Goal: Task Accomplishment & Management: Manage account settings

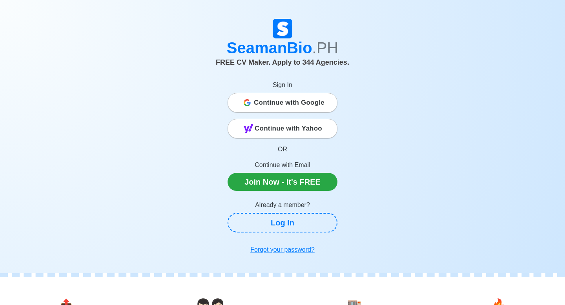
click at [300, 104] on span "Continue with Google" at bounding box center [289, 103] width 71 height 16
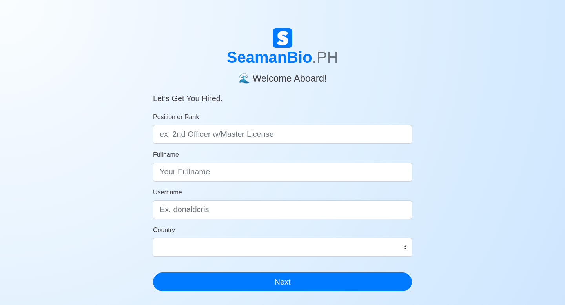
click at [285, 38] on img at bounding box center [283, 38] width 20 height 20
click at [285, 59] on h1 "SeamanBio .PH" at bounding box center [282, 57] width 259 height 19
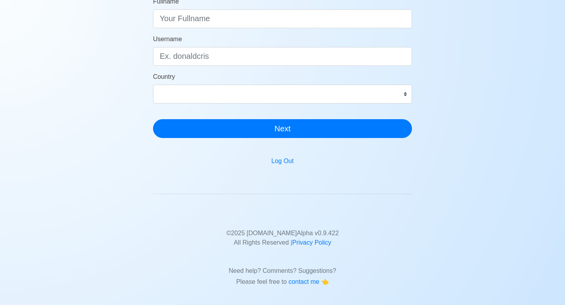
scroll to position [155, 0]
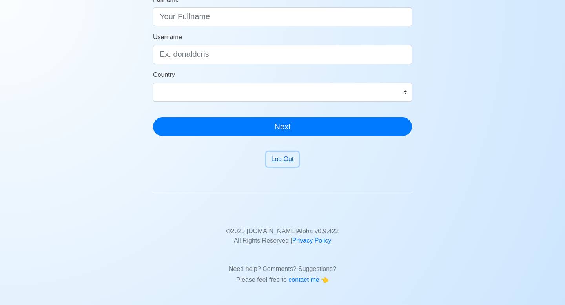
click at [281, 160] on button "Log Out" at bounding box center [283, 159] width 33 height 15
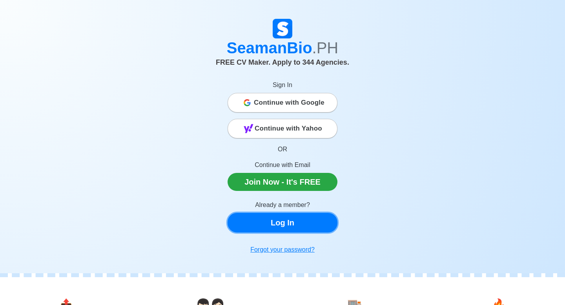
click at [281, 227] on link "Log In" at bounding box center [283, 223] width 110 height 20
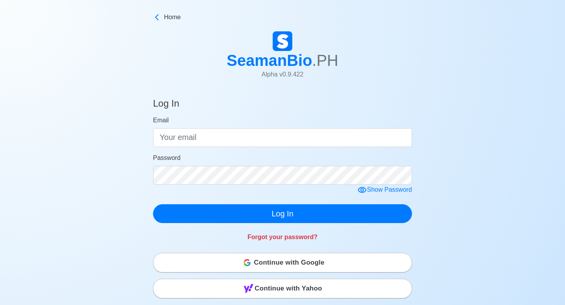
click at [260, 126] on div "Email" at bounding box center [282, 131] width 259 height 31
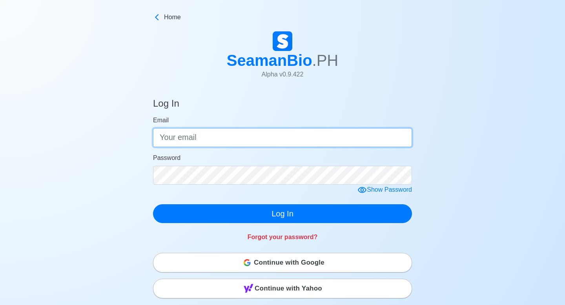
click at [258, 131] on input "Email" at bounding box center [282, 137] width 259 height 19
type input "[EMAIL_ADDRESS][DOMAIN_NAME]"
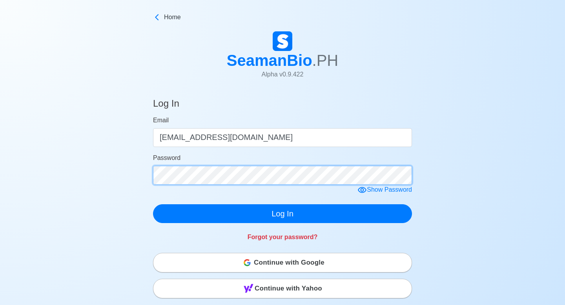
click button "Log In" at bounding box center [282, 214] width 259 height 19
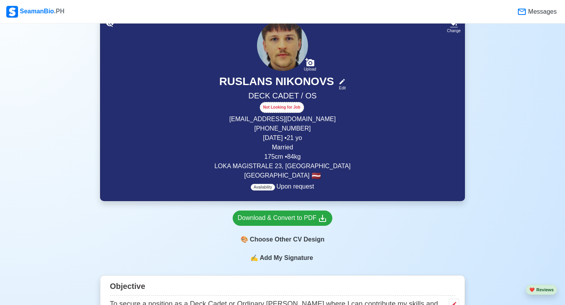
scroll to position [153, 0]
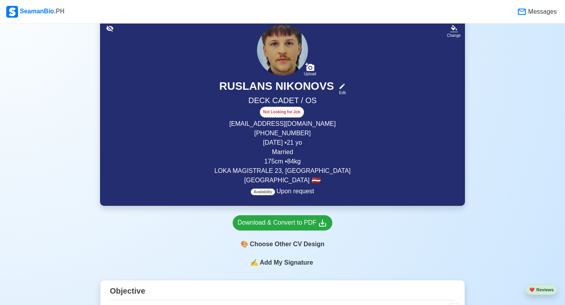
click at [284, 110] on div "Not Looking for Job" at bounding box center [282, 112] width 44 height 11
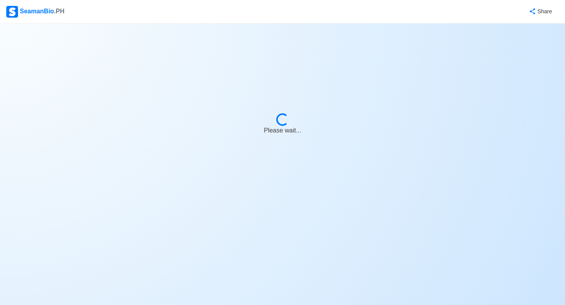
select select "Visible for Hiring"
select select "Married"
select select "LV"
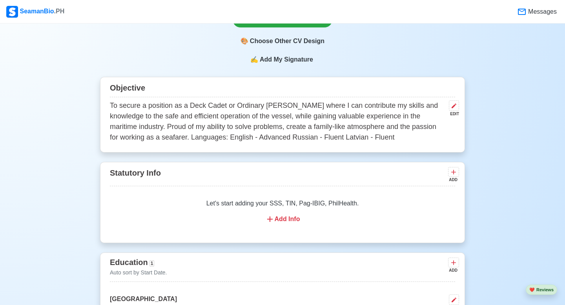
scroll to position [347, 0]
